Goal: Information Seeking & Learning: Learn about a topic

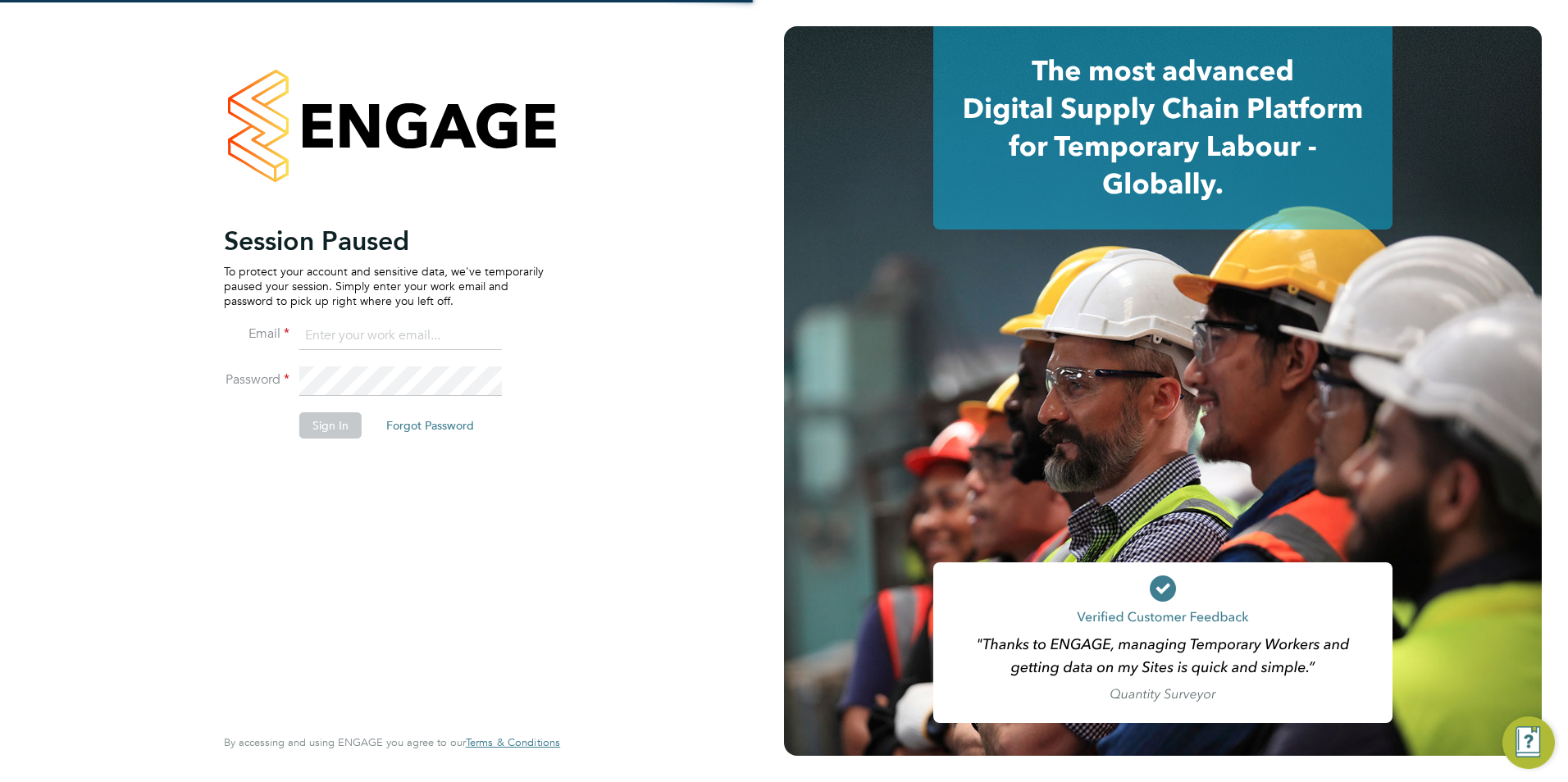
type input "billy.McNamara@regensolutions.co.uk"
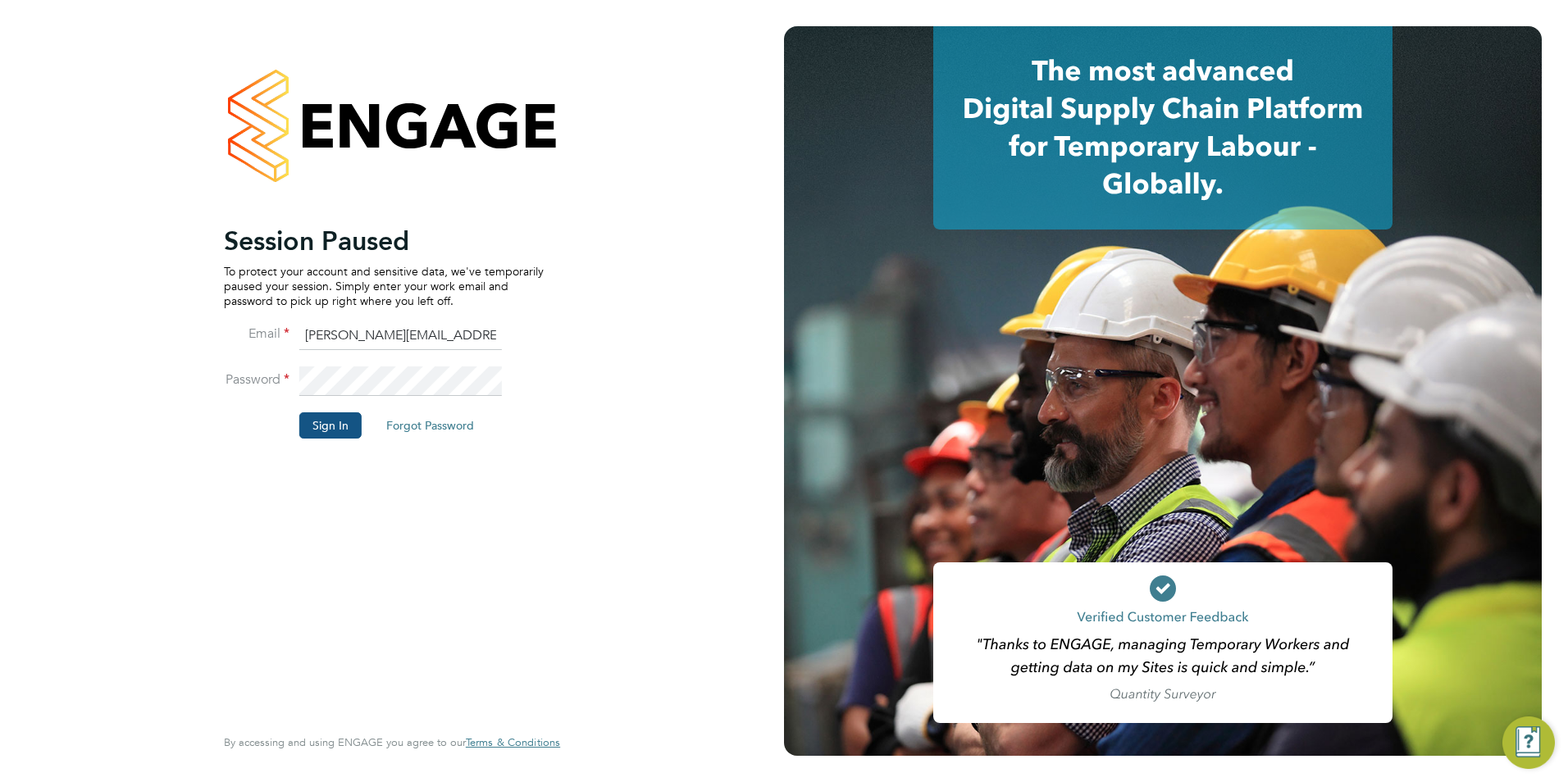
click at [350, 433] on button "Sign In" at bounding box center [330, 426] width 62 height 26
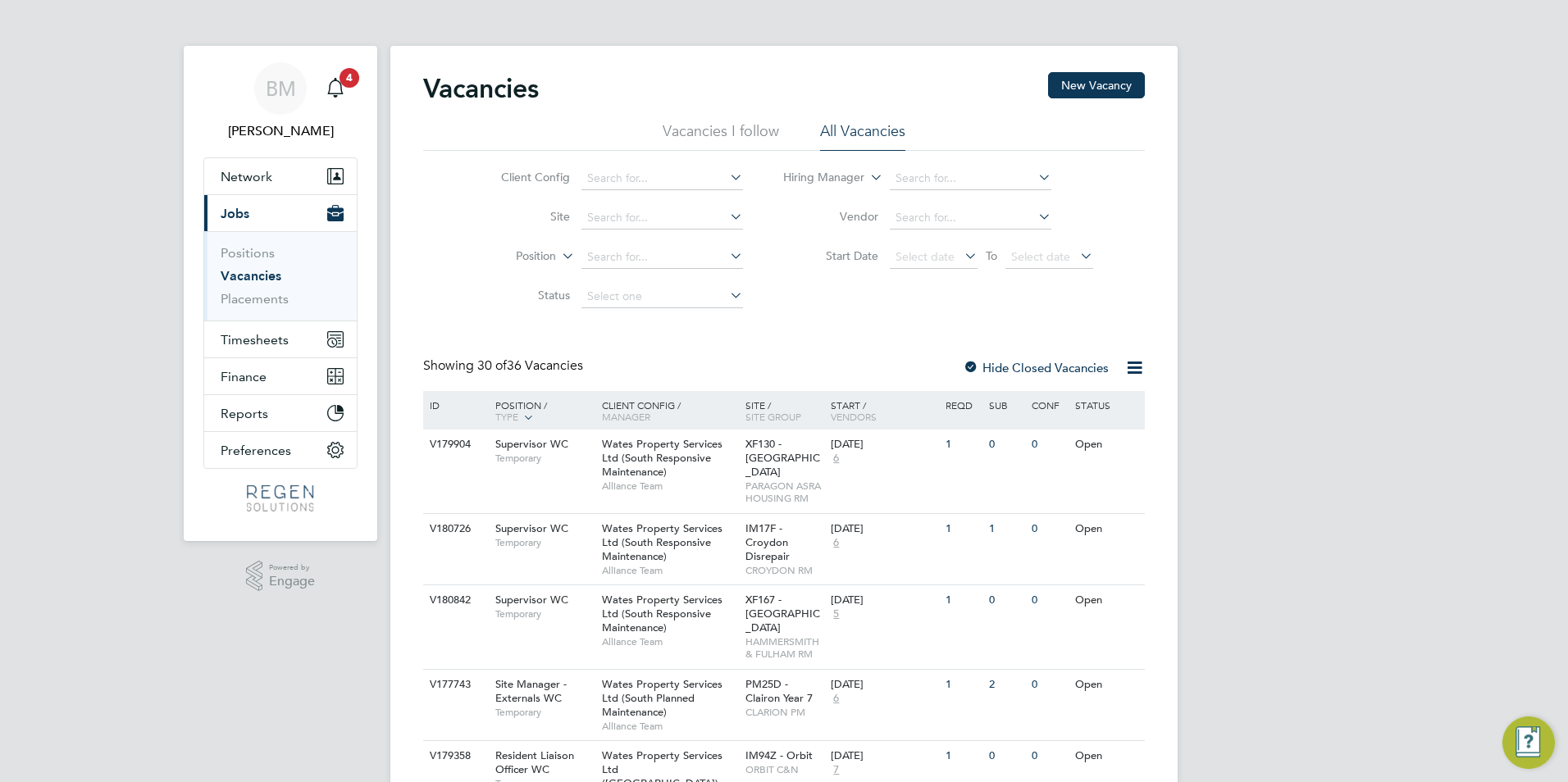
click at [257, 273] on link "Vacancies" at bounding box center [251, 276] width 60 height 16
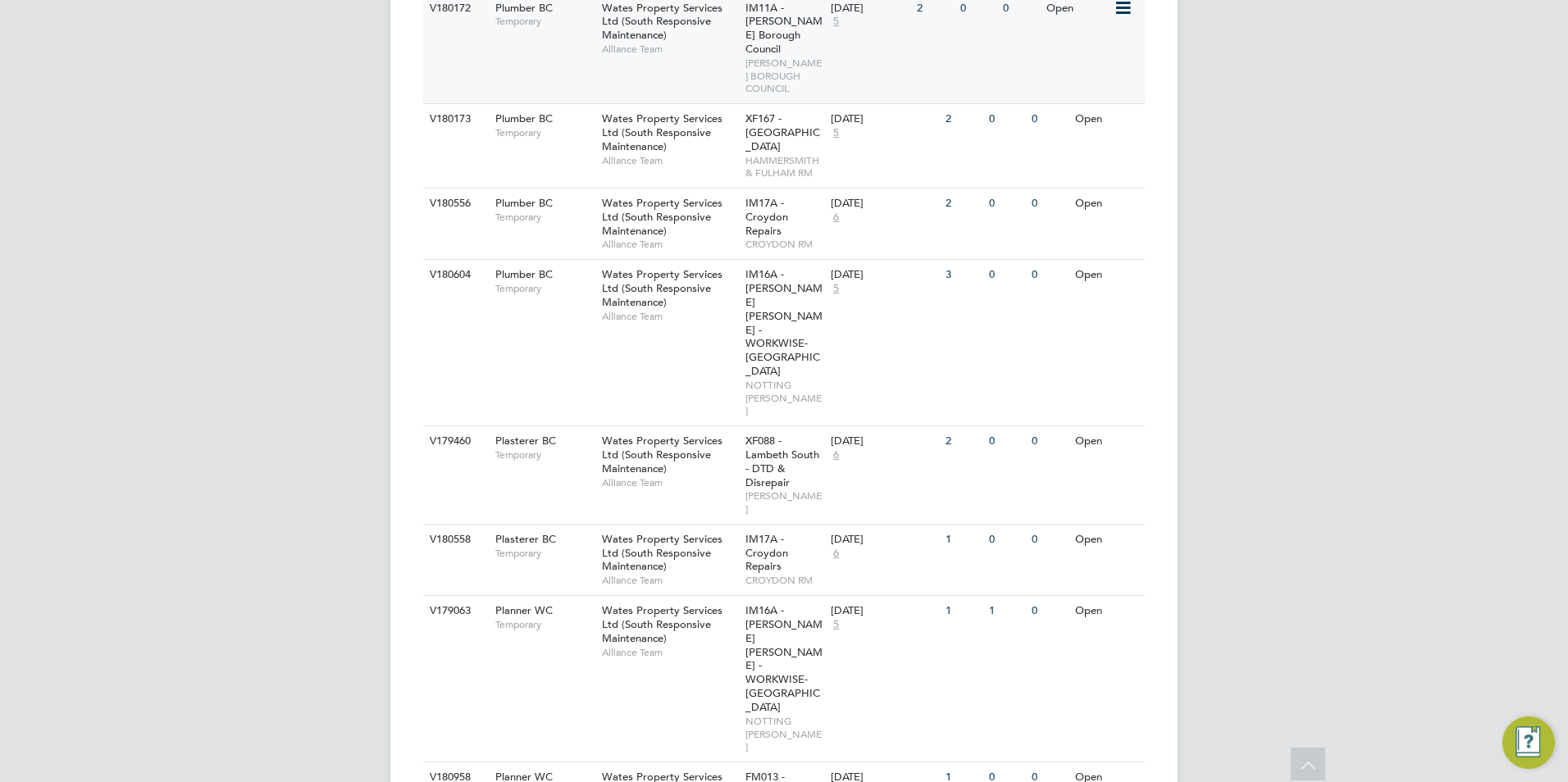
scroll to position [1229, 0]
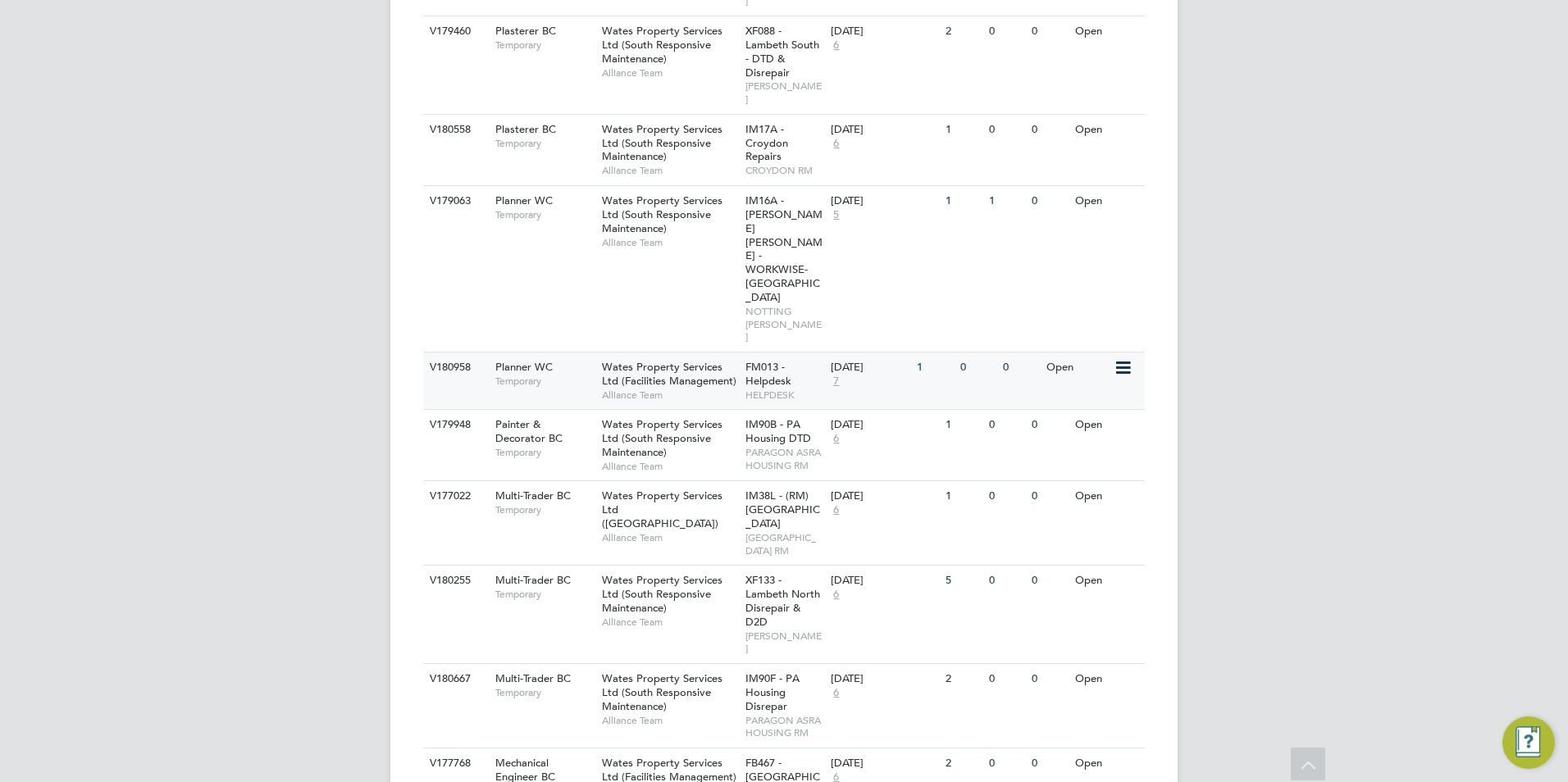
click at [692, 360] on span "Wates Property Services Ltd (Facilities Management)" at bounding box center [669, 374] width 135 height 28
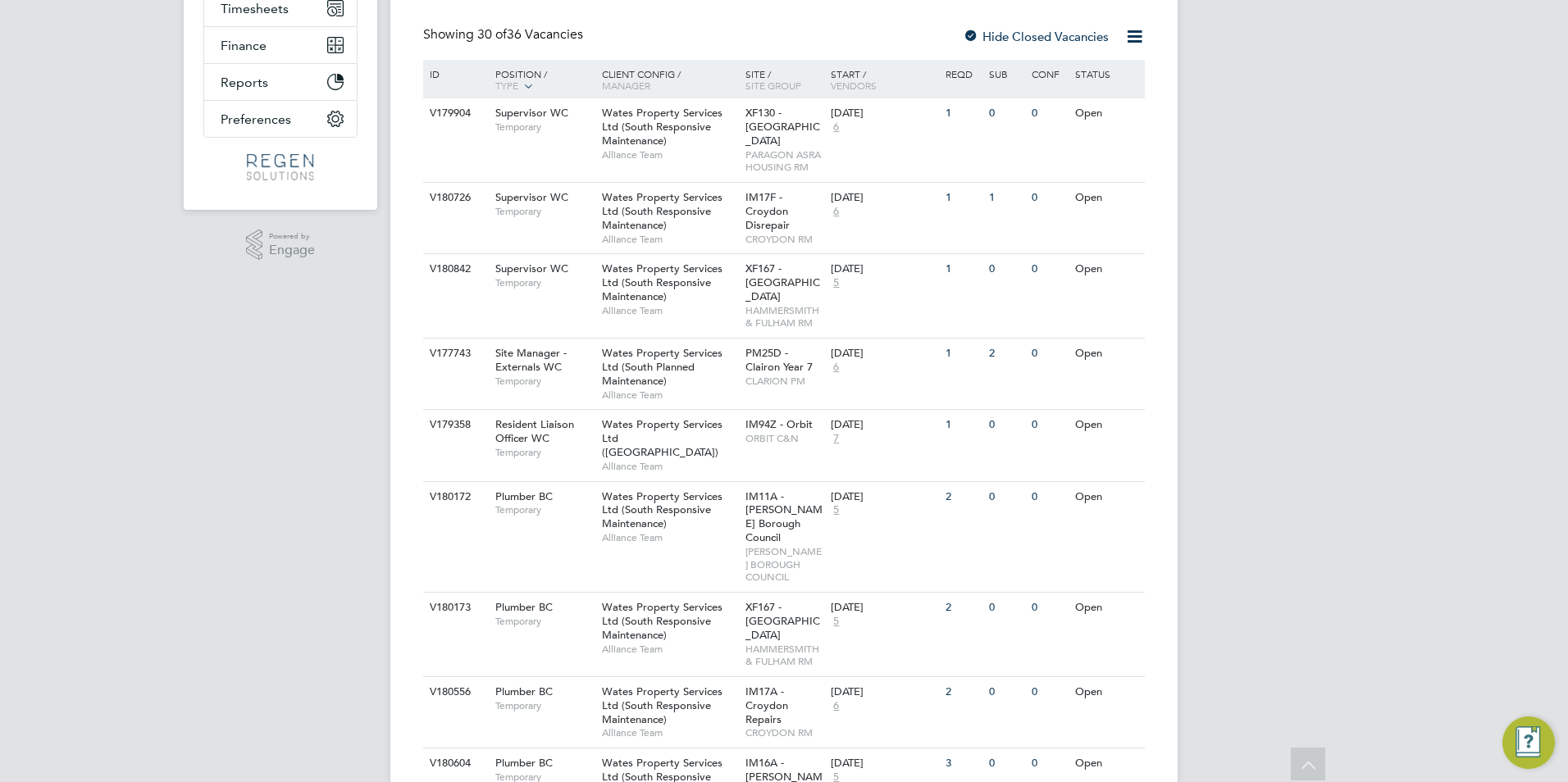
scroll to position [328, 0]
click at [518, 435] on span "Resident Liaison Officer WC" at bounding box center [535, 434] width 79 height 28
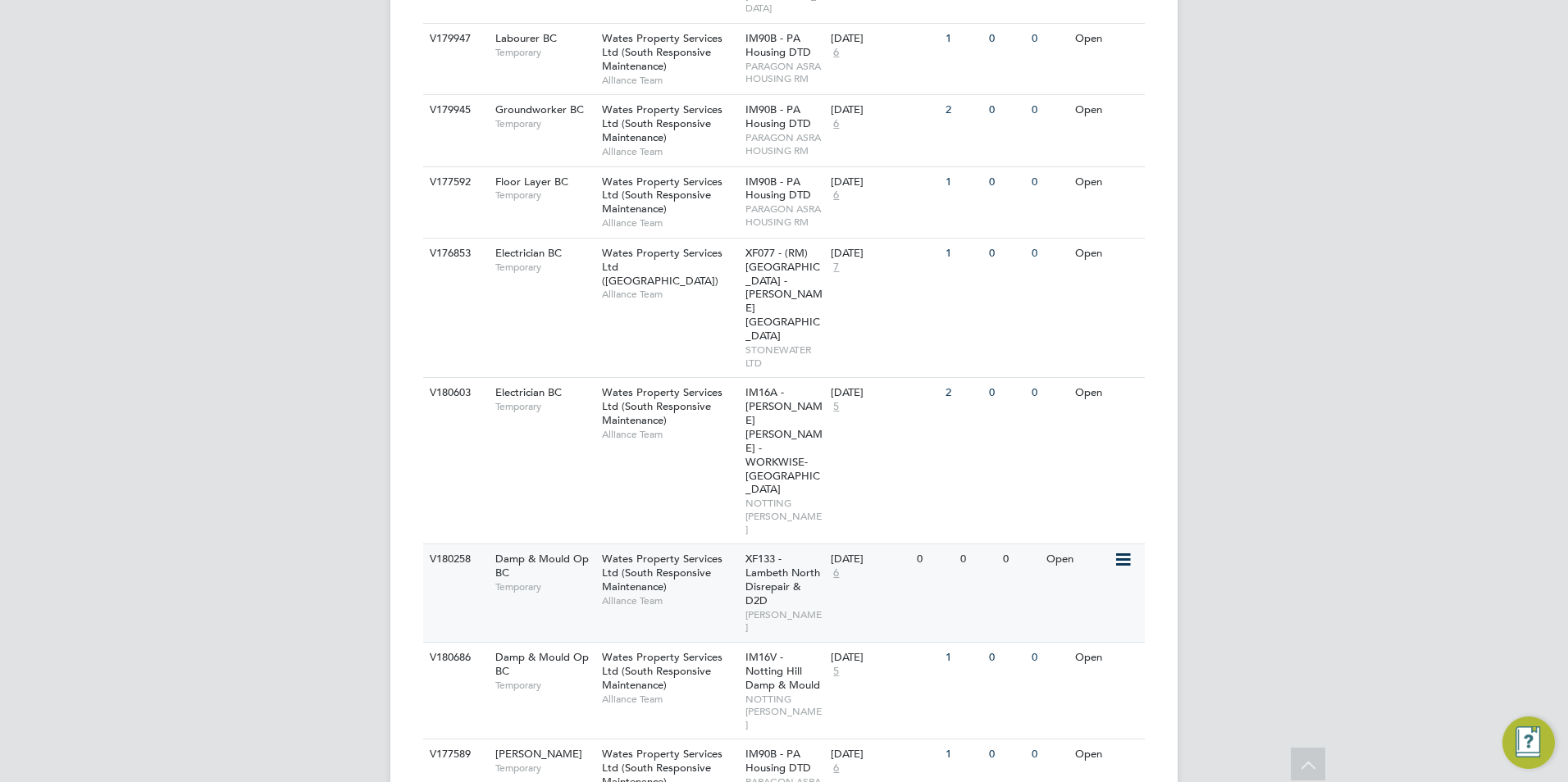
scroll to position [2230, 0]
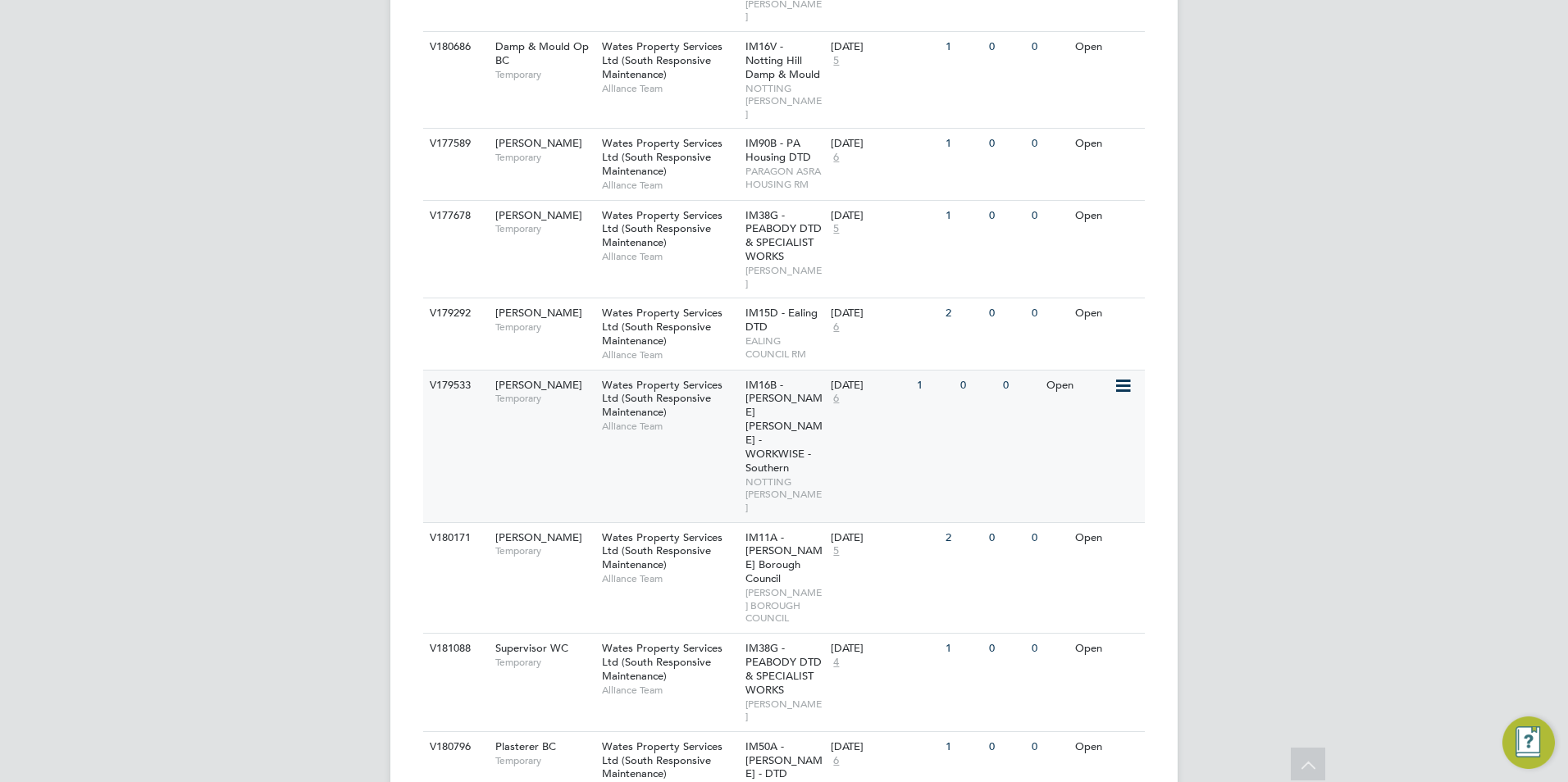
scroll to position [2676, 0]
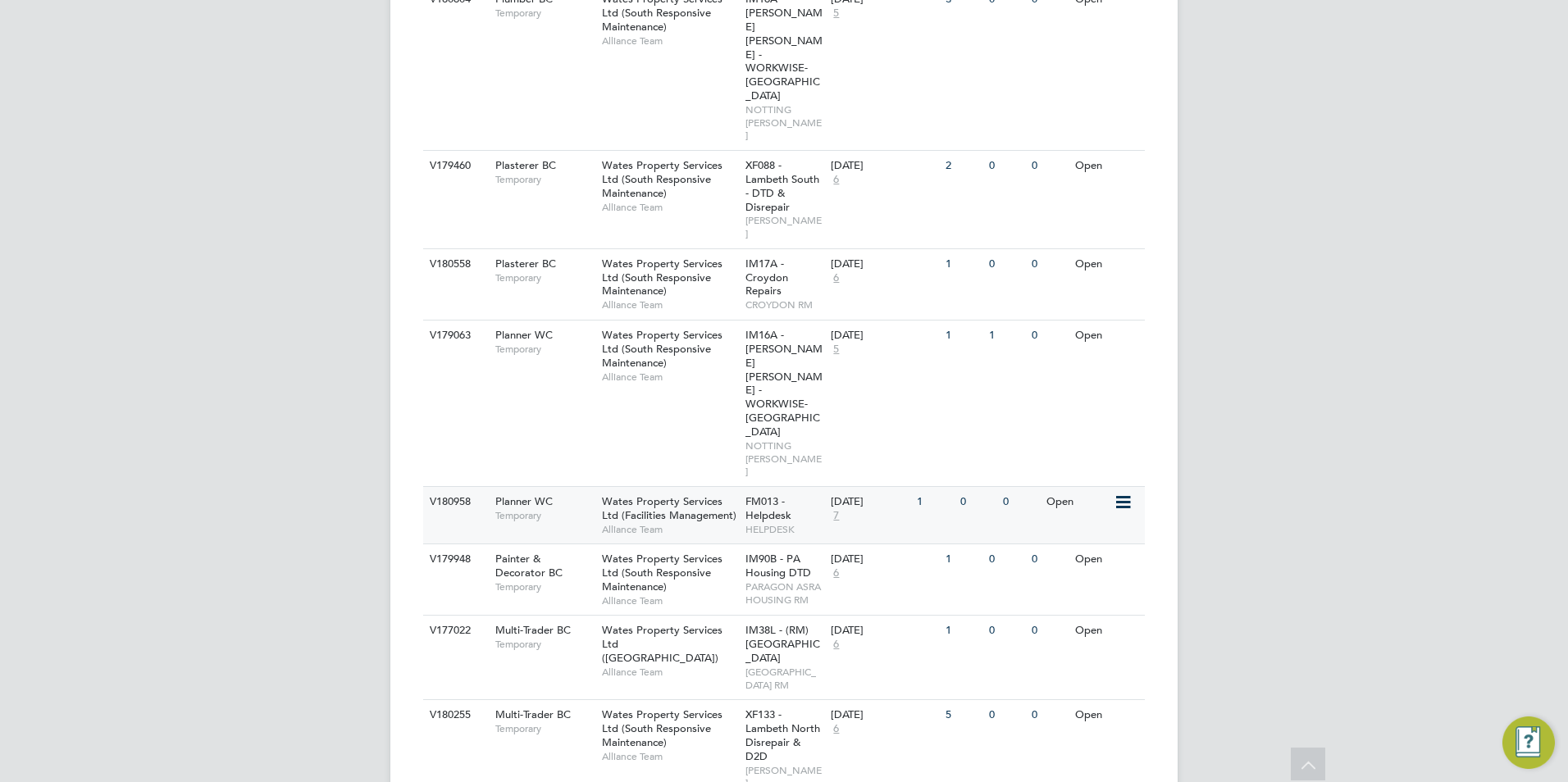
scroll to position [955, 0]
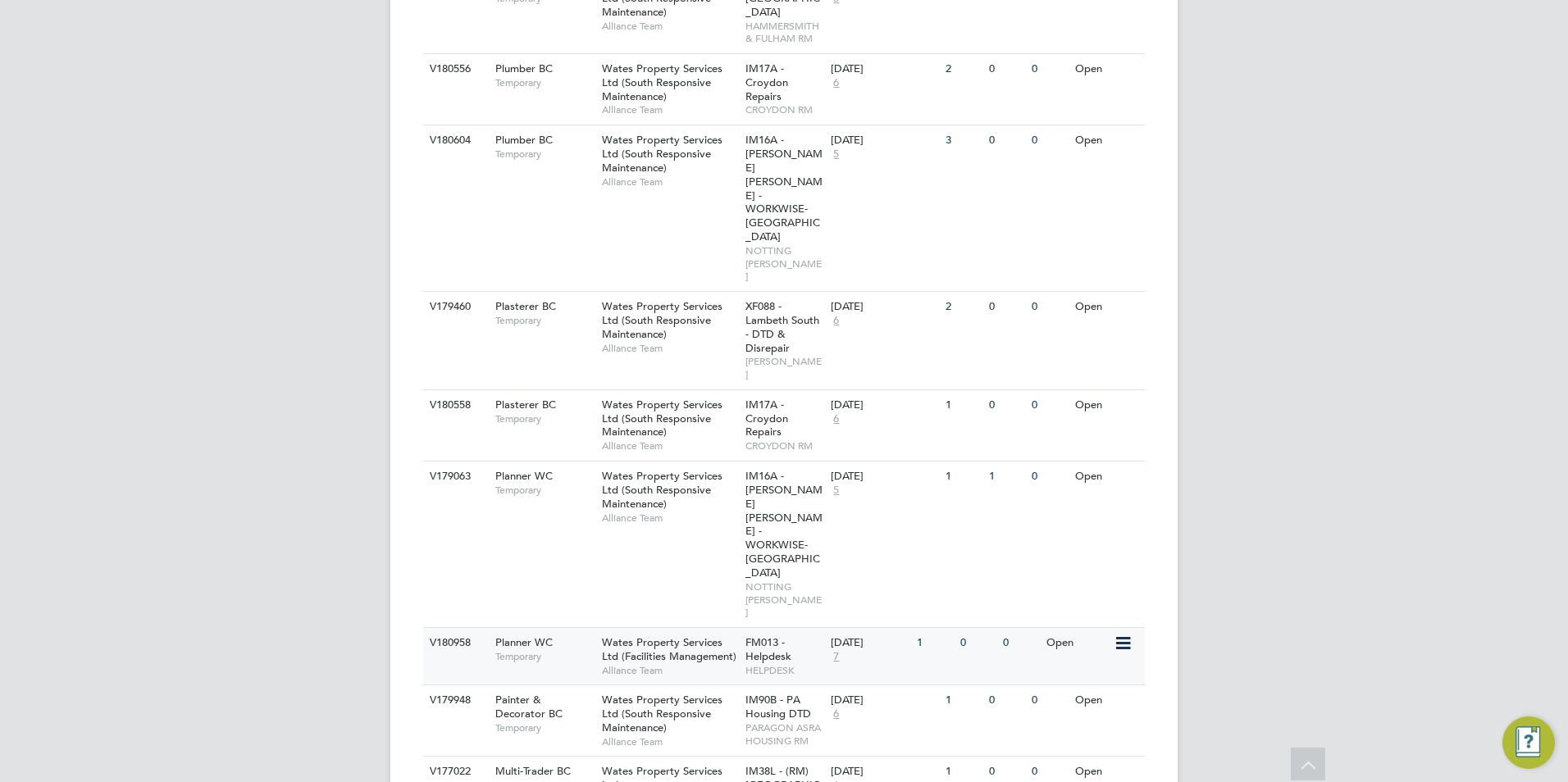
click at [552, 636] on span "Planner WC" at bounding box center [525, 643] width 58 height 14
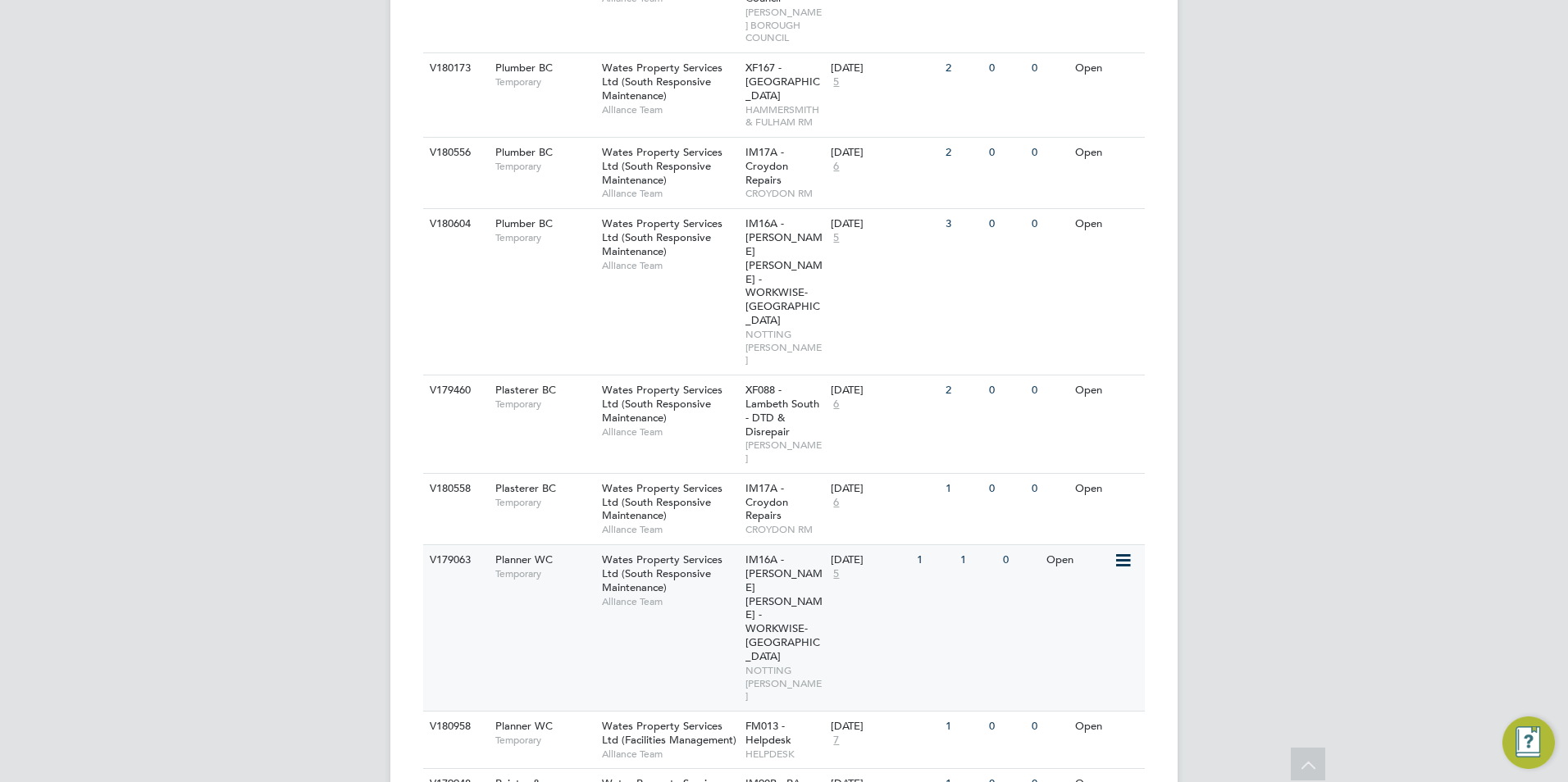
scroll to position [872, 0]
click at [514, 544] on div "Planner WC Temporary" at bounding box center [540, 565] width 115 height 43
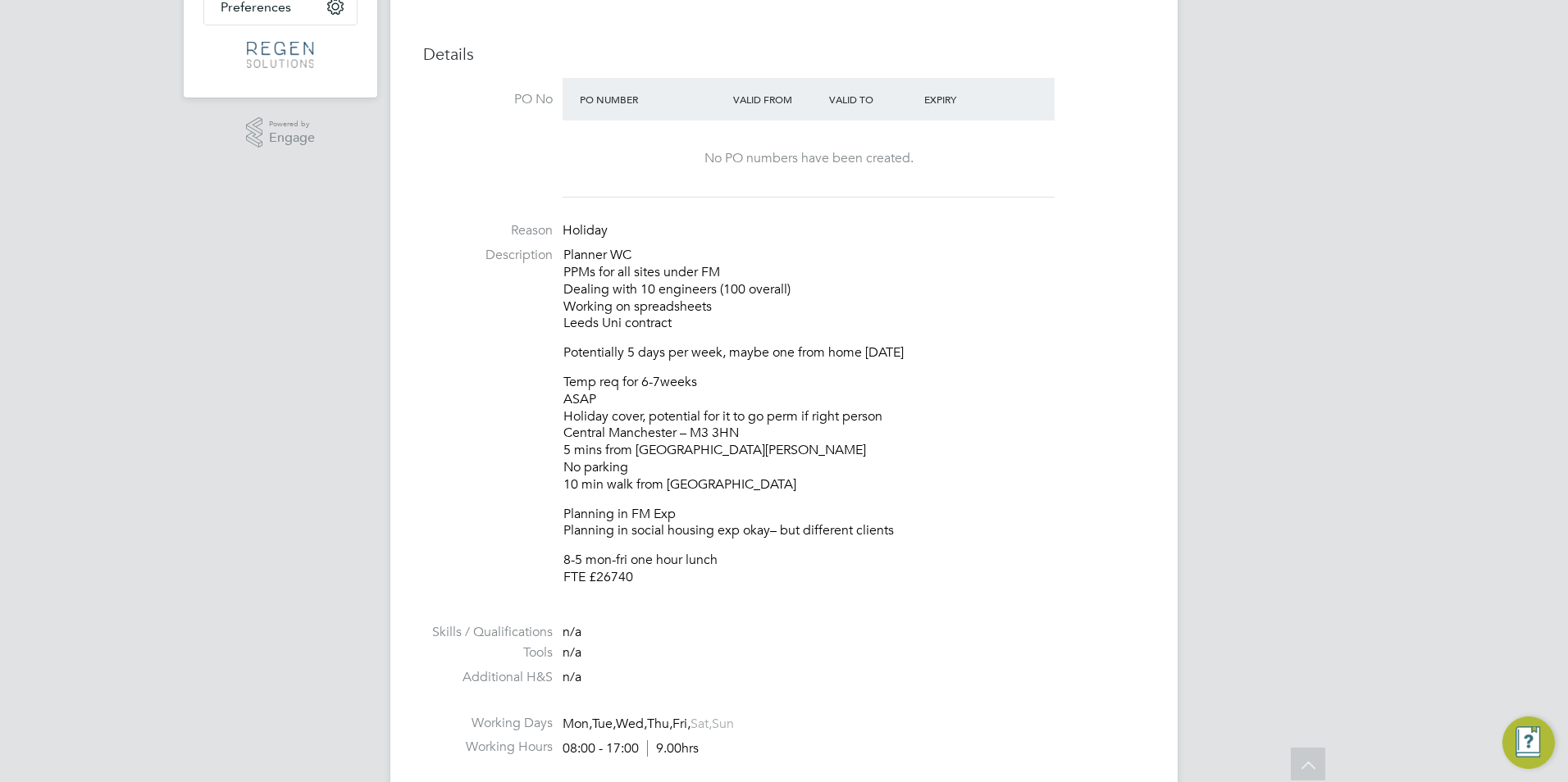
scroll to position [387, 0]
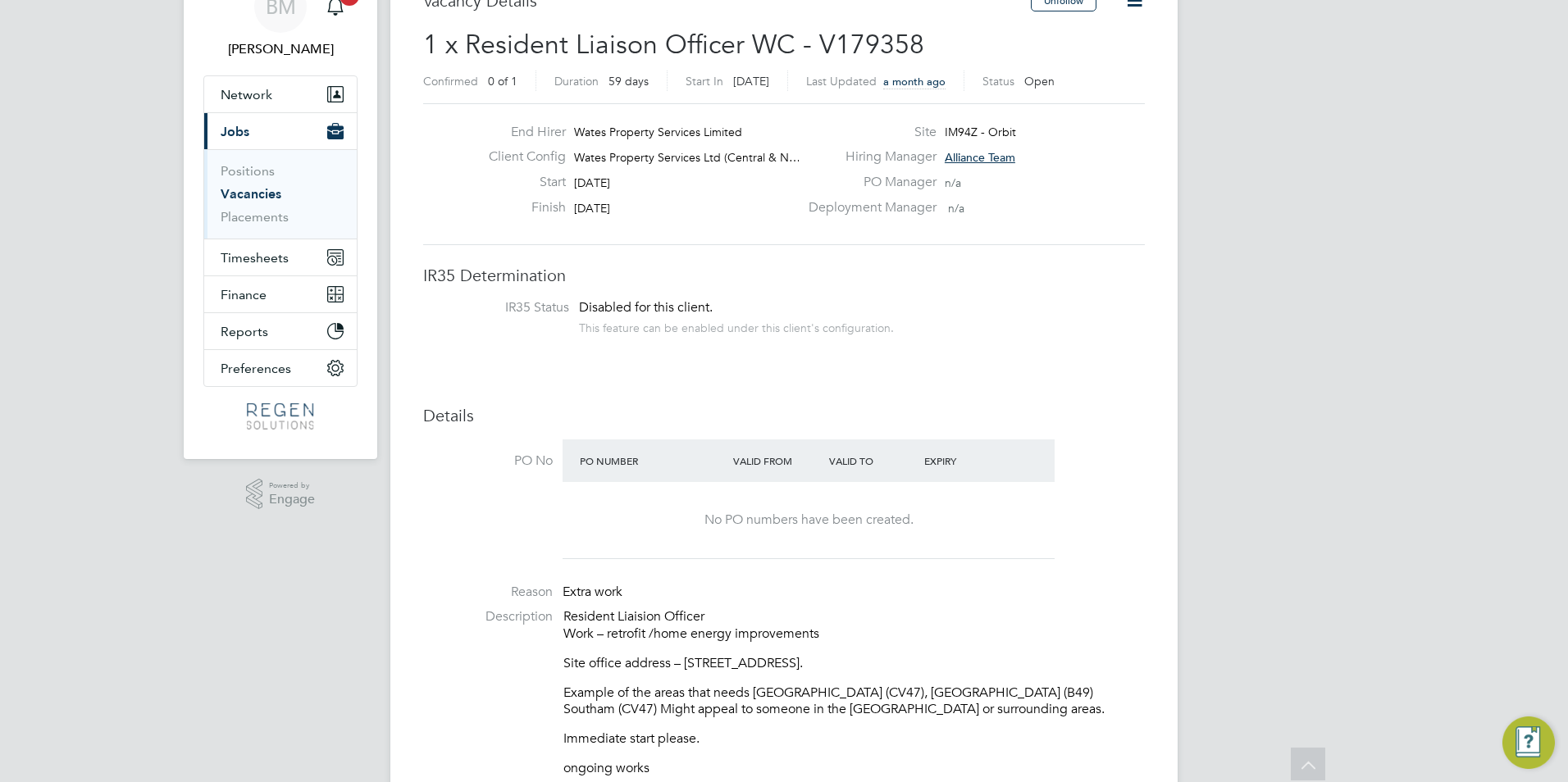
scroll to position [410, 0]
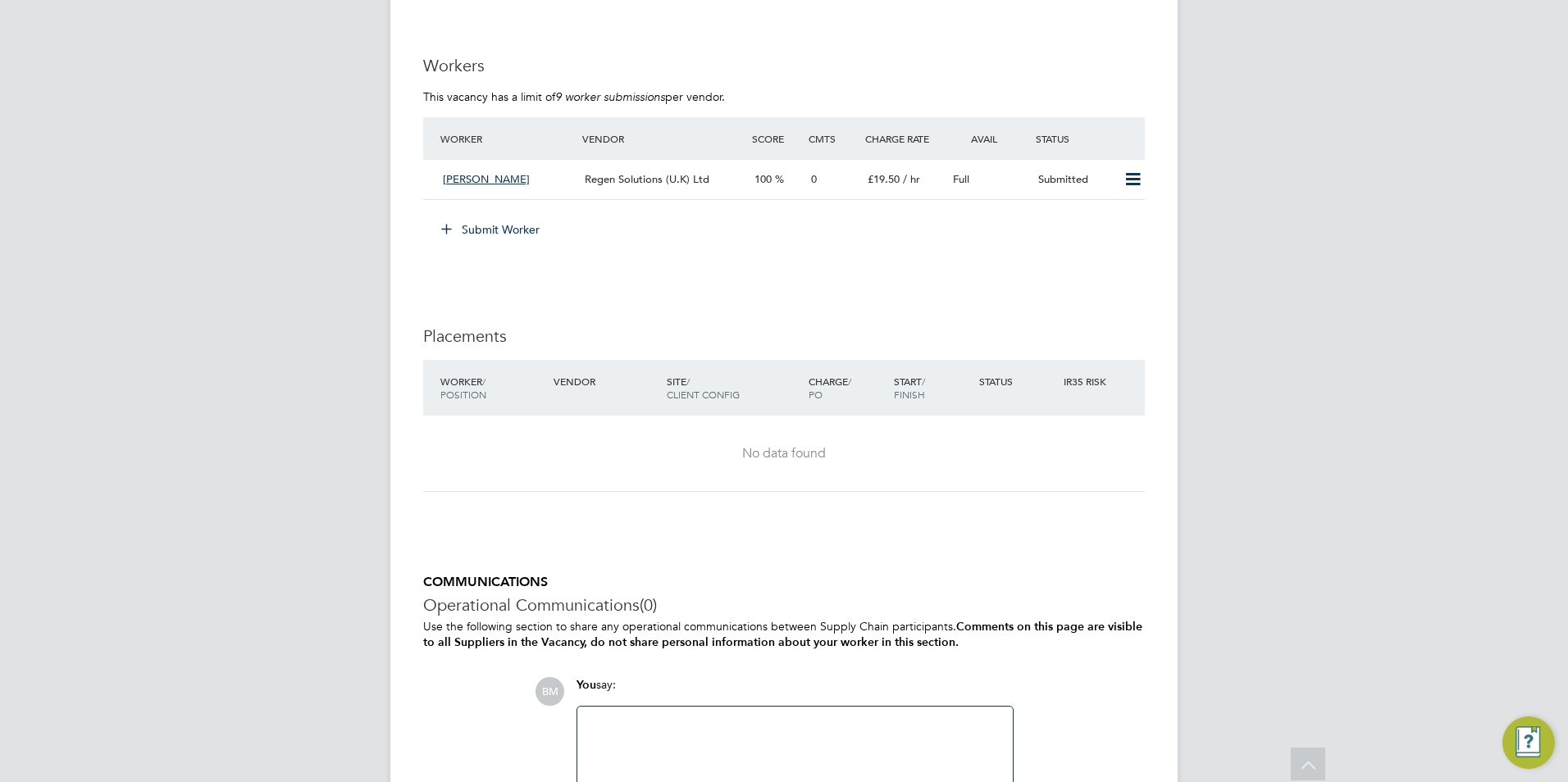
scroll to position [1312, 0]
